Goal: Task Accomplishment & Management: Use online tool/utility

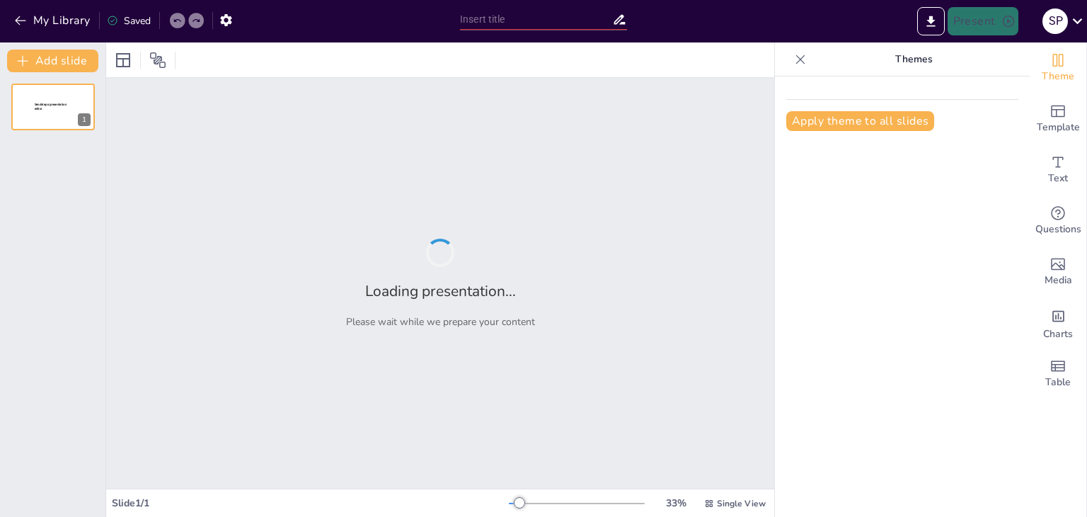
type input "New Sendsteps"
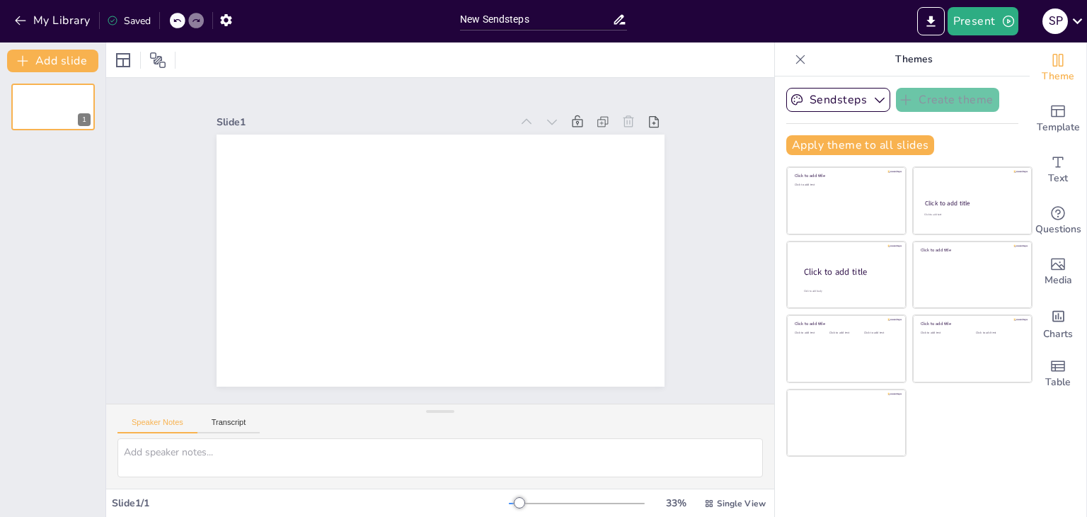
click at [178, 501] on div "Slide 1 / 1" at bounding box center [310, 502] width 397 height 13
click at [202, 456] on textarea at bounding box center [439, 457] width 645 height 39
click at [1083, 17] on icon at bounding box center [1077, 20] width 19 height 19
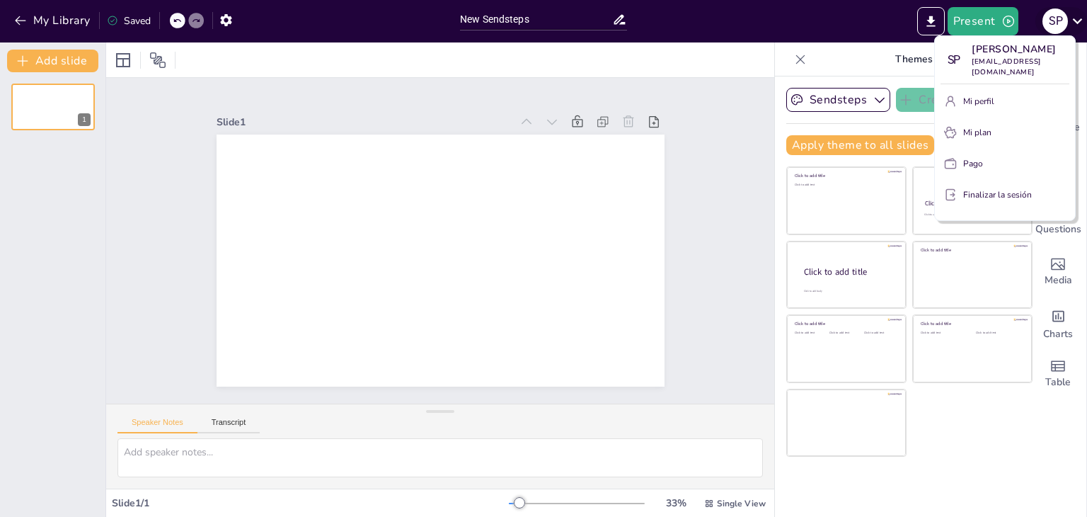
click at [1083, 17] on div at bounding box center [543, 258] width 1087 height 517
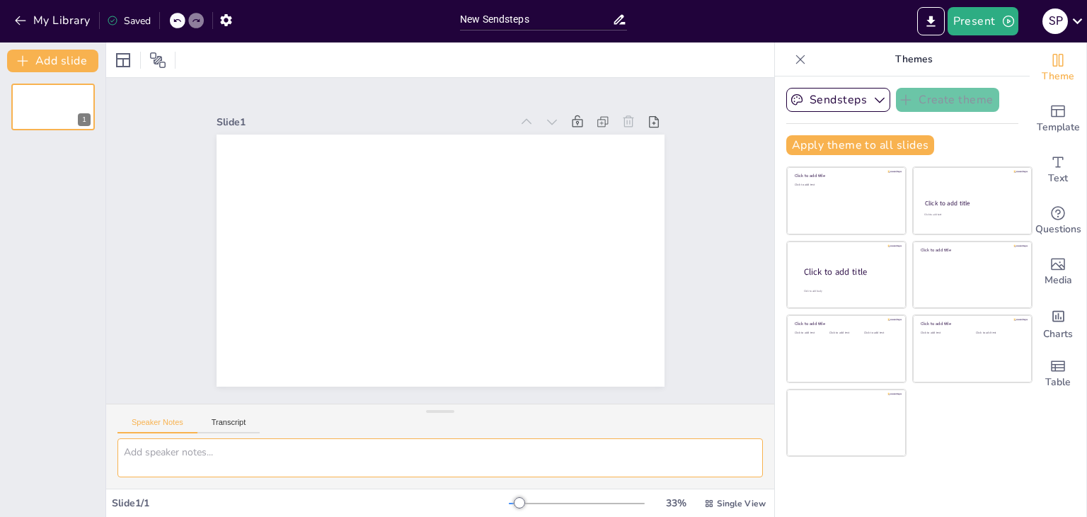
click at [182, 452] on textarea at bounding box center [439, 457] width 645 height 39
click at [125, 60] on icon at bounding box center [123, 60] width 17 height 17
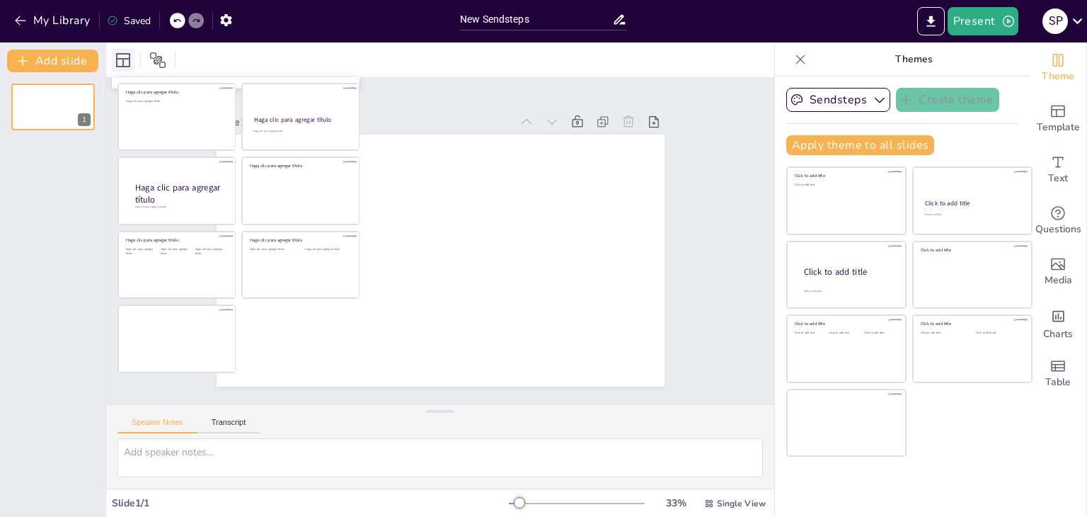
click at [125, 60] on icon at bounding box center [123, 60] width 17 height 17
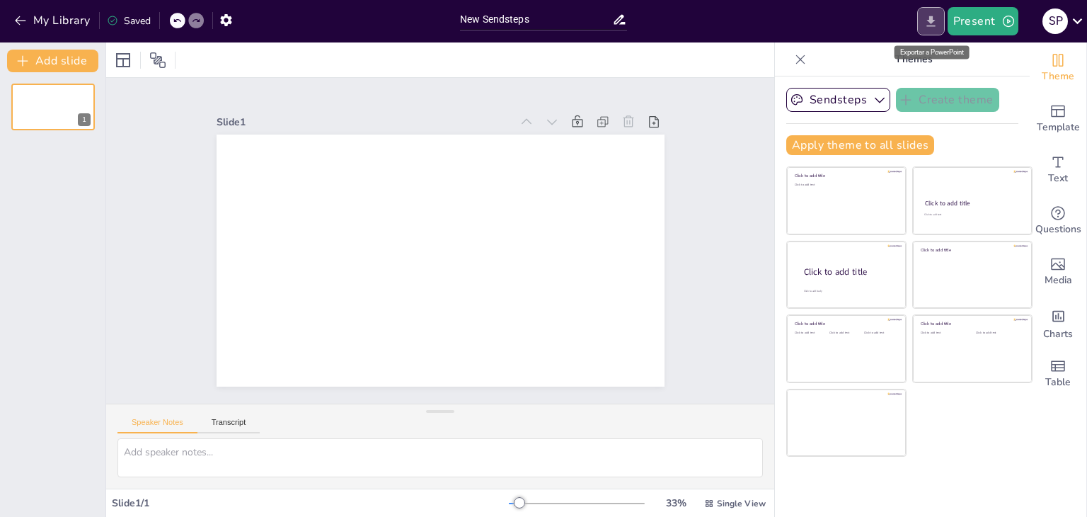
click at [936, 21] on icon "Export to PowerPoint" at bounding box center [930, 21] width 15 height 15
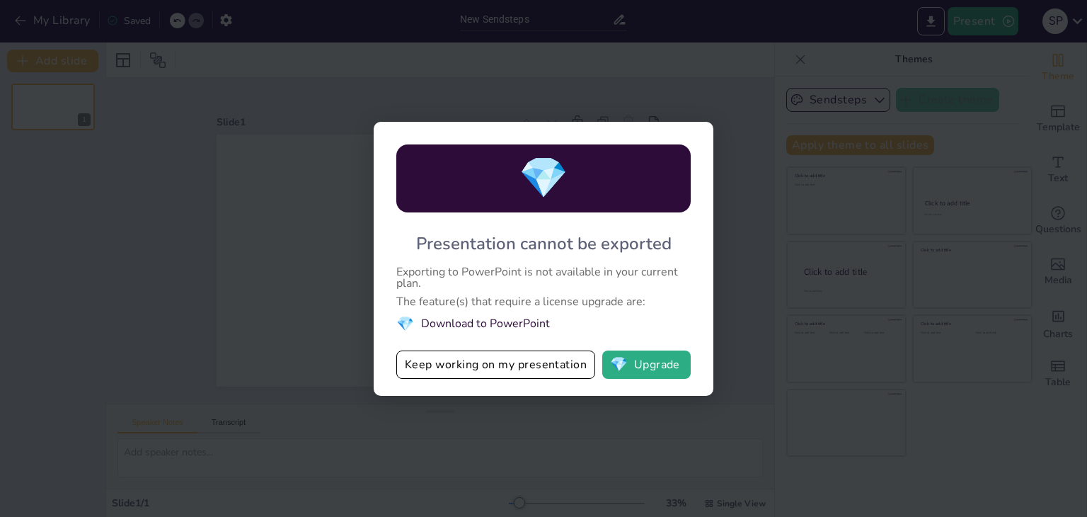
click at [439, 437] on div "💎 Presentation cannot be exported Exporting to PowerPoint is not available in y…" at bounding box center [543, 258] width 1087 height 517
click at [956, 103] on div "💎 Presentation cannot be exported Exporting to PowerPoint is not available in y…" at bounding box center [543, 258] width 1087 height 517
click at [722, 410] on div "💎 Presentation cannot be exported Exporting to PowerPoint is not available in y…" at bounding box center [543, 258] width 1087 height 517
